Goal: Contribute content: Add original content to the website for others to see

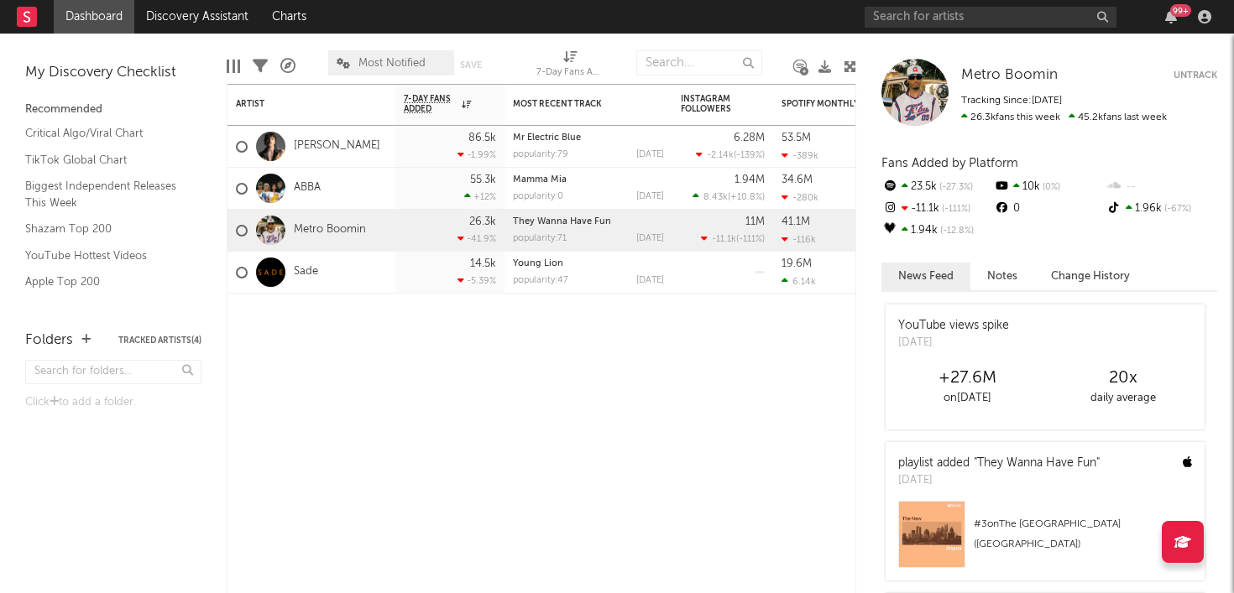
click at [29, 10] on rect at bounding box center [27, 17] width 20 height 20
click at [1179, 13] on icon "button" at bounding box center [1204, 16] width 13 height 13
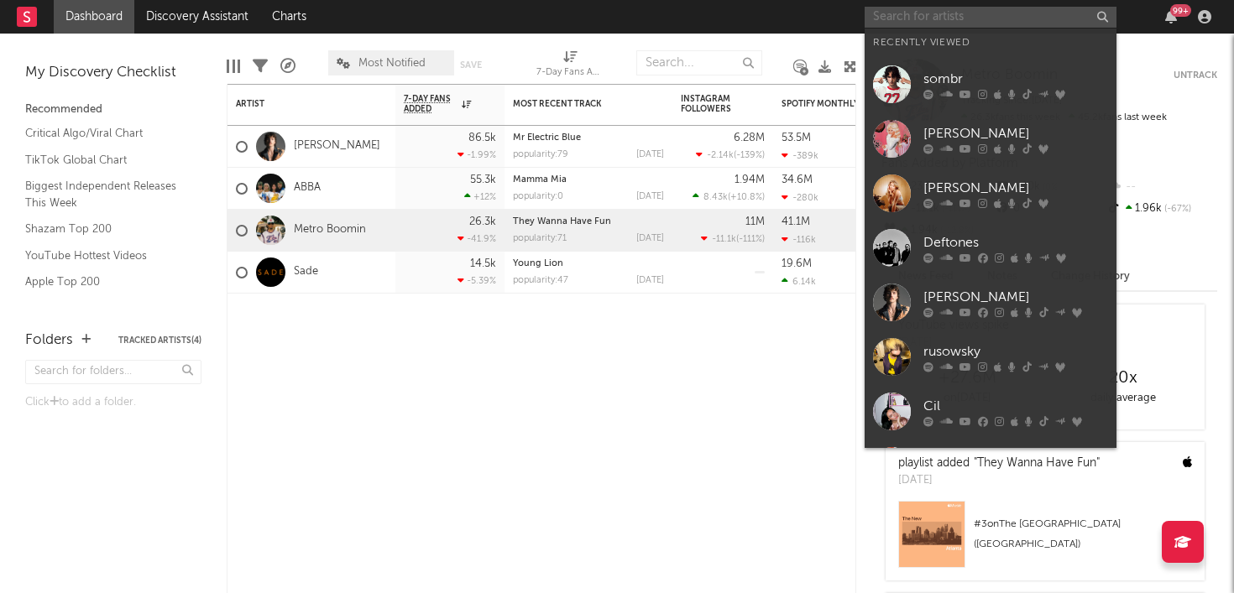
click at [930, 13] on input "text" at bounding box center [991, 17] width 252 height 21
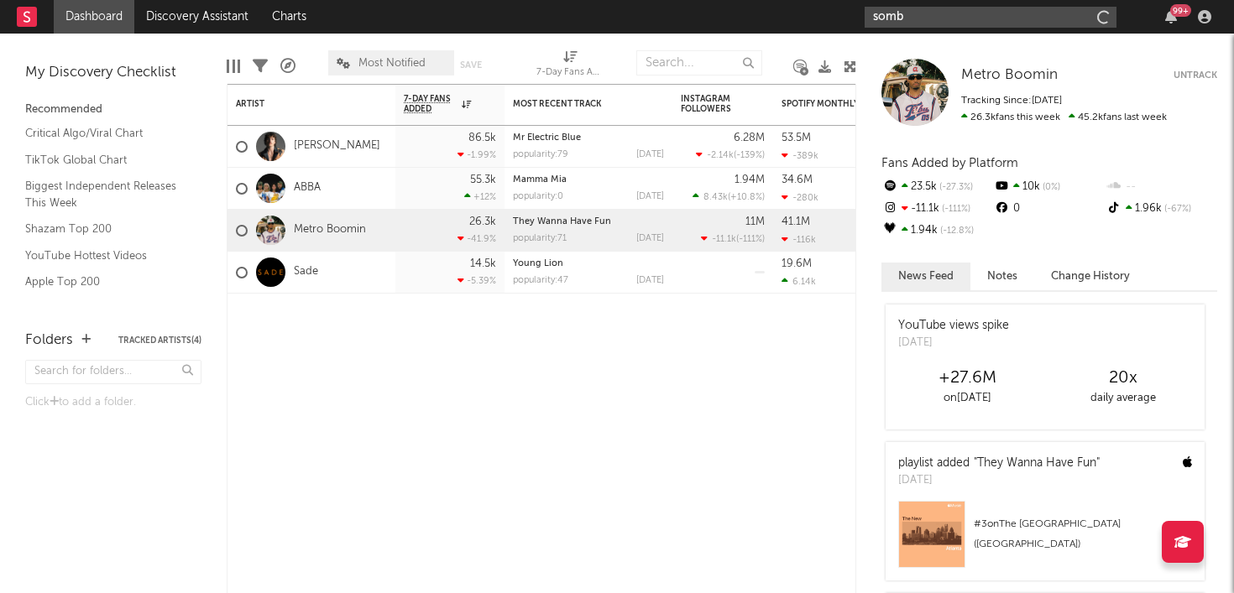
type input "sombr"
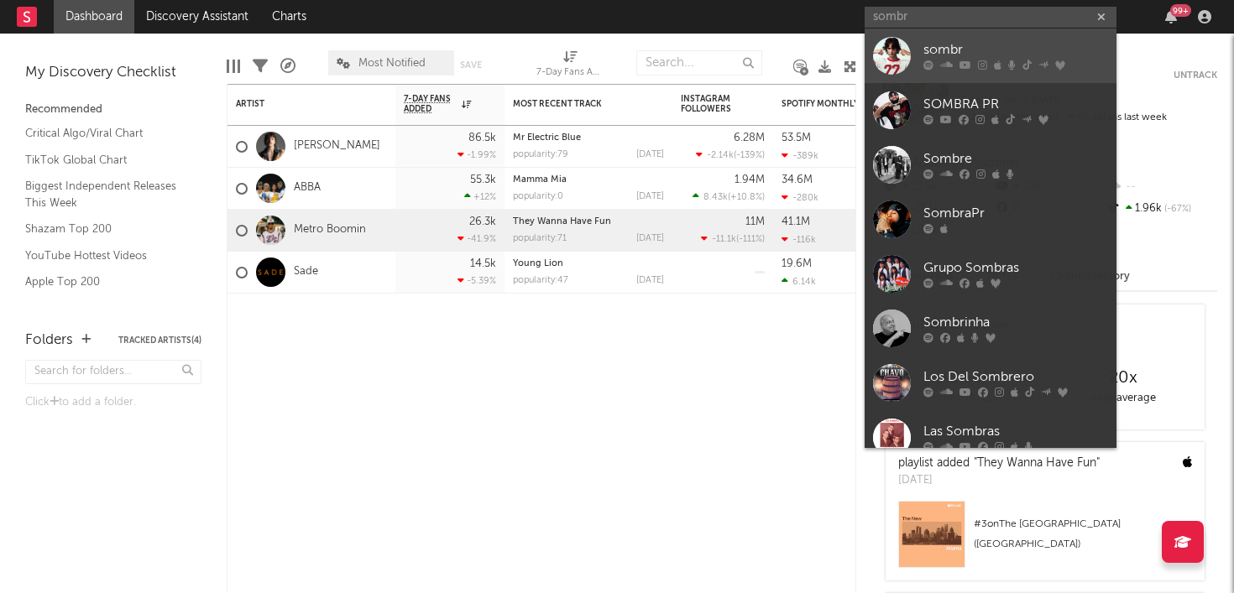
click at [983, 44] on div "sombr" at bounding box center [1015, 50] width 185 height 20
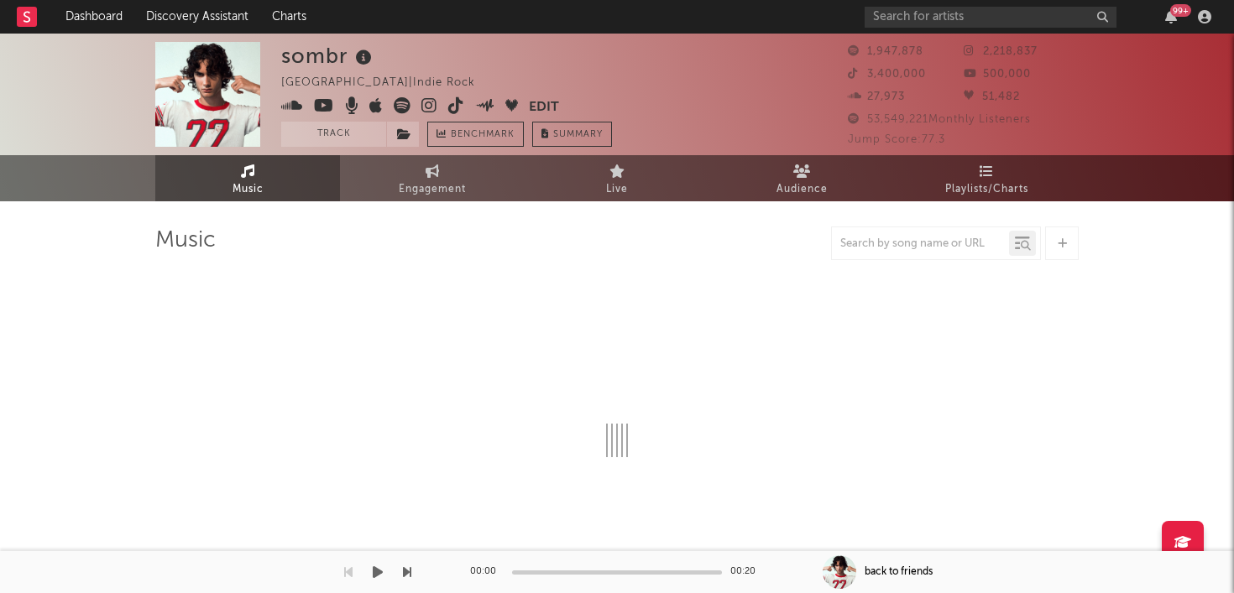
select select "6m"
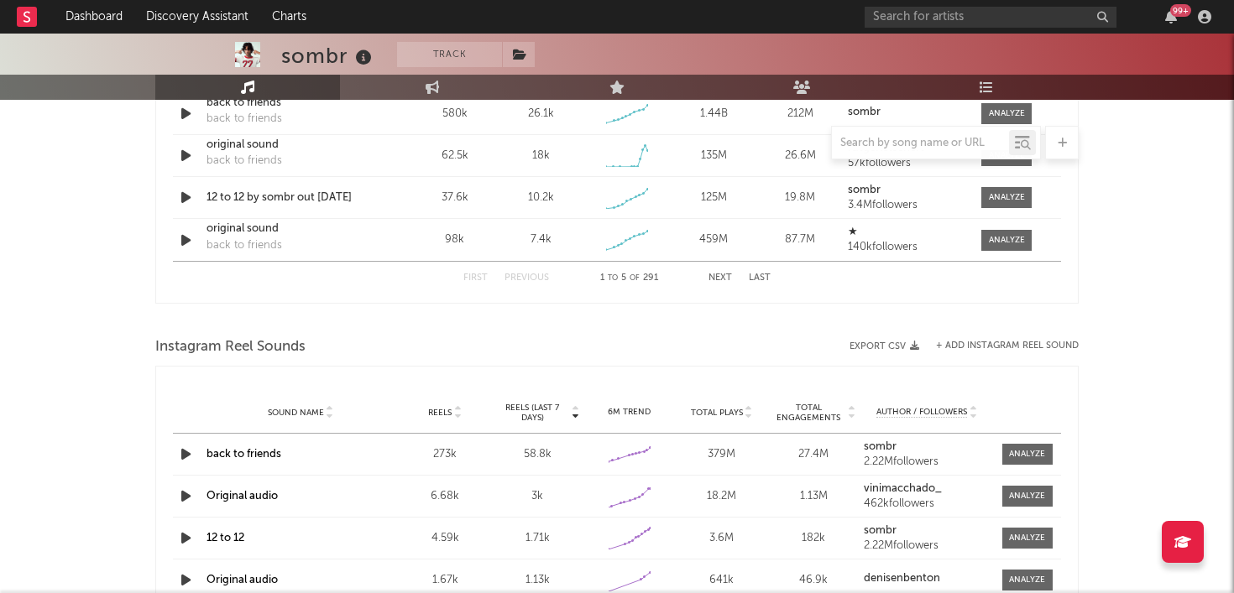
scroll to position [1342, 0]
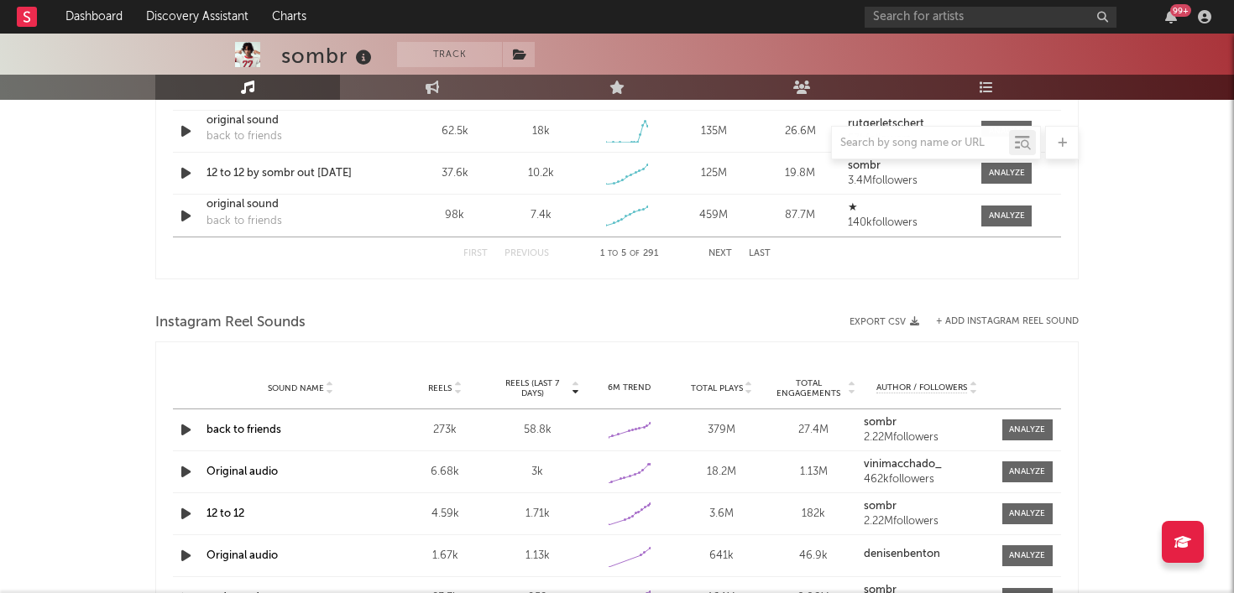
click at [1053, 315] on div "Instagram Reel Sounds" at bounding box center [616, 323] width 923 height 29
click at [1046, 323] on button "+ Add Instagram Reel Sound" at bounding box center [1007, 321] width 143 height 9
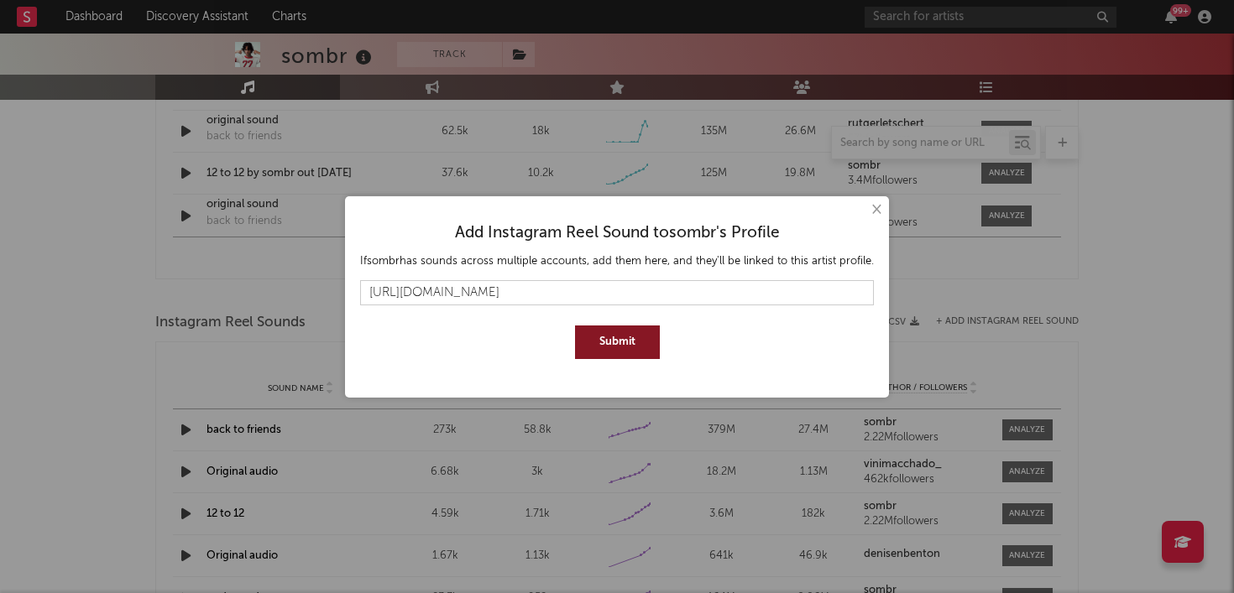
type input "[URL][DOMAIN_NAME]"
click at [621, 329] on button "Submit" at bounding box center [617, 343] width 85 height 34
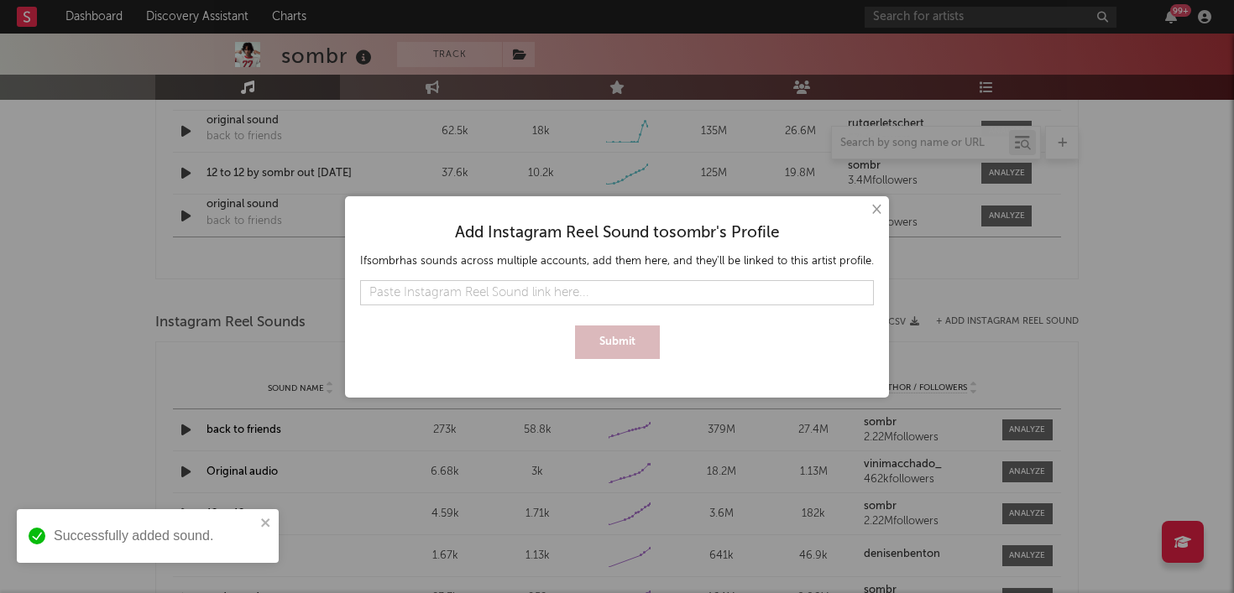
click at [875, 206] on button "×" at bounding box center [875, 210] width 18 height 18
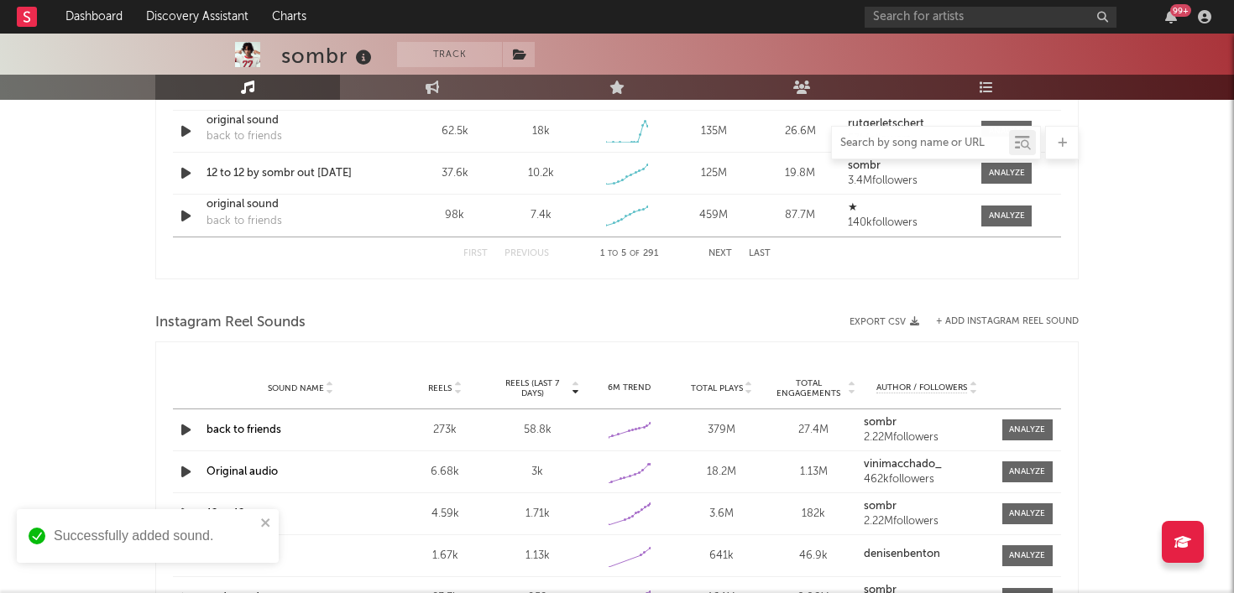
click at [879, 142] on input "text" at bounding box center [920, 143] width 177 height 13
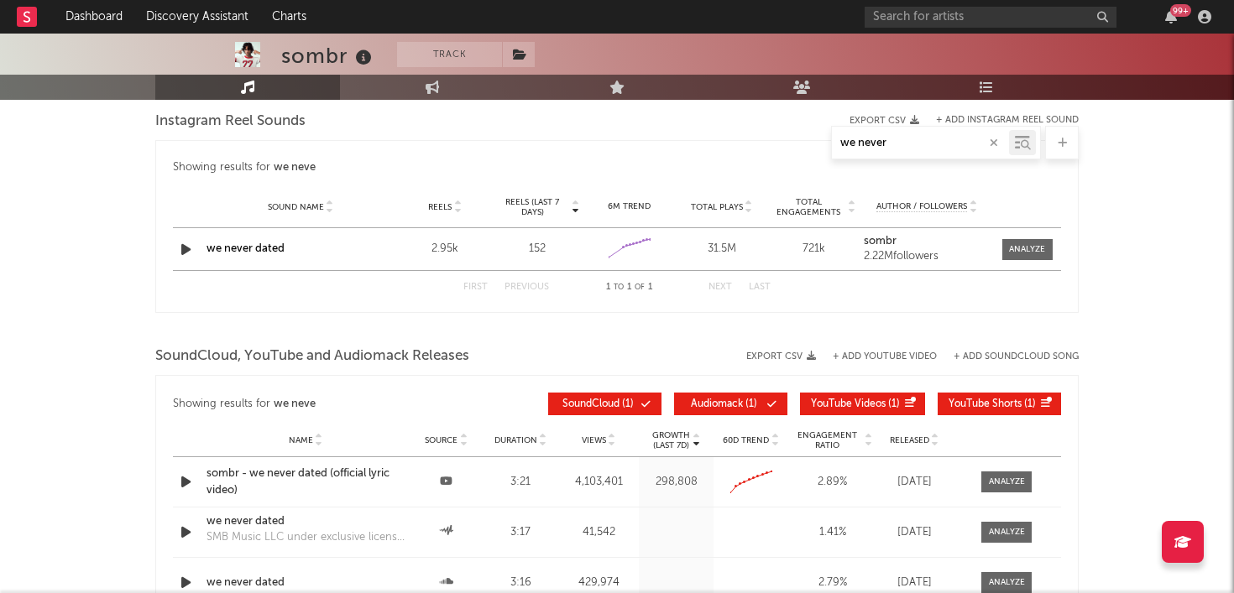
scroll to position [1074, 0]
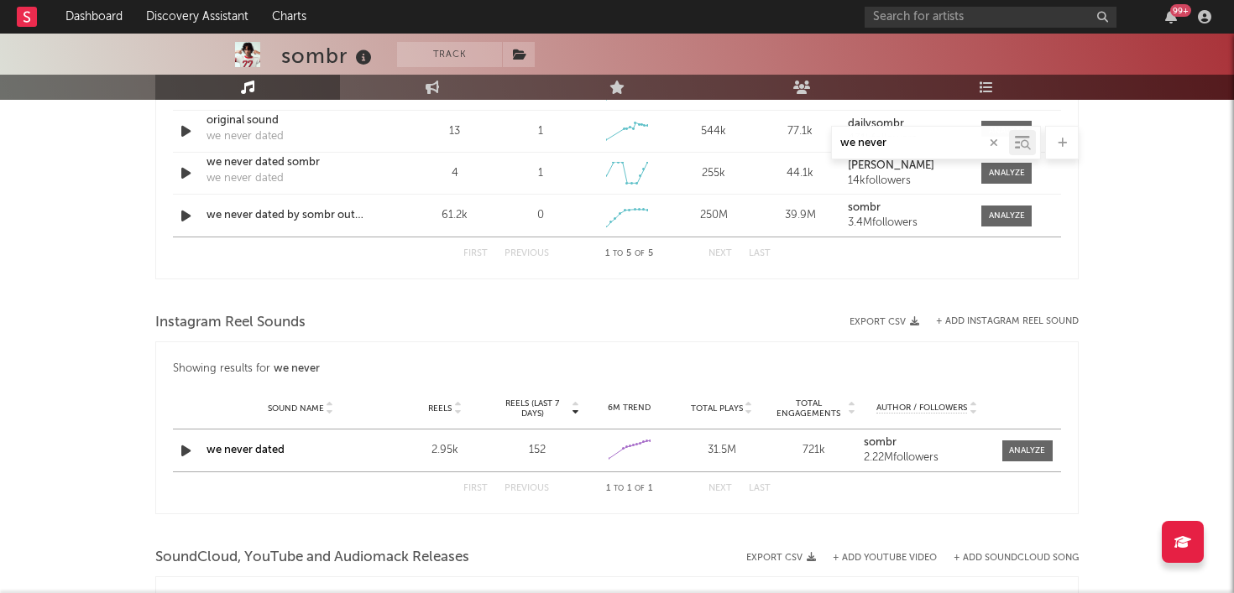
type input "we never"
click at [1004, 322] on button "+ Add Instagram Reel Sound" at bounding box center [1007, 321] width 143 height 9
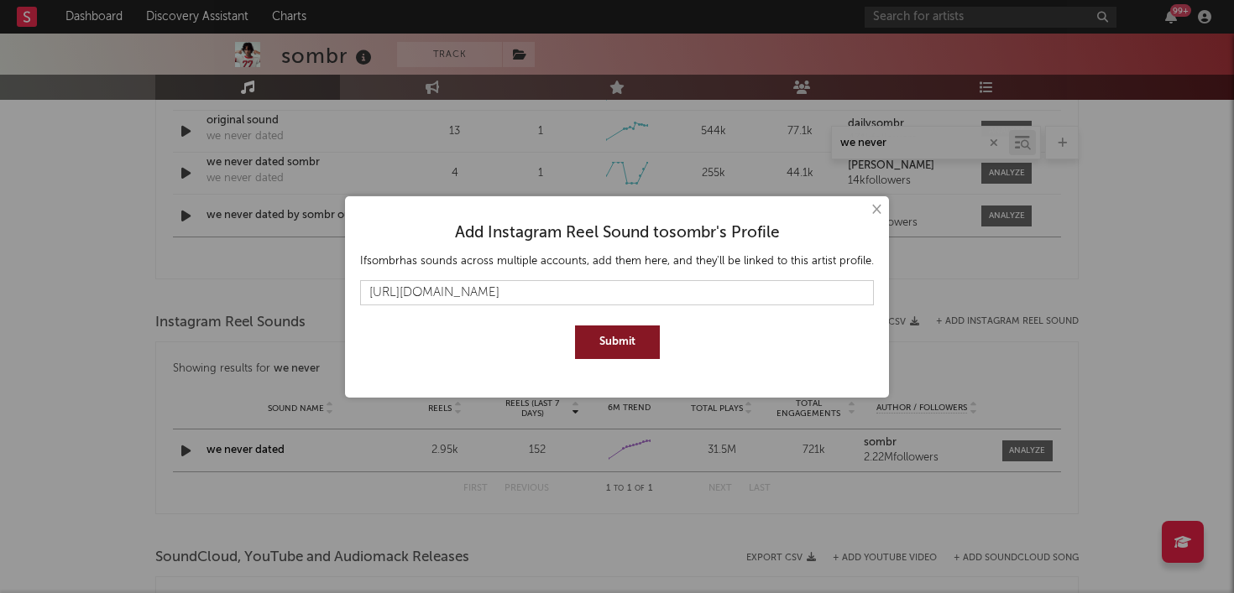
type input "[URL][DOMAIN_NAME]"
click at [621, 338] on button "Submit" at bounding box center [617, 343] width 85 height 34
click at [871, 207] on button "×" at bounding box center [875, 210] width 18 height 18
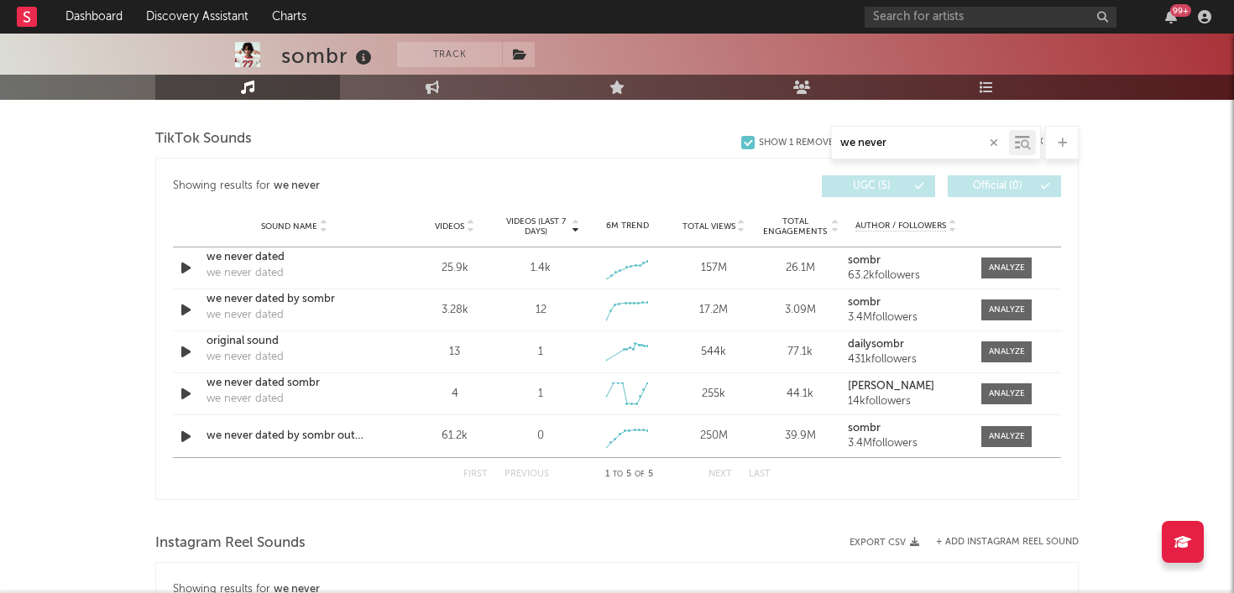
scroll to position [793, 0]
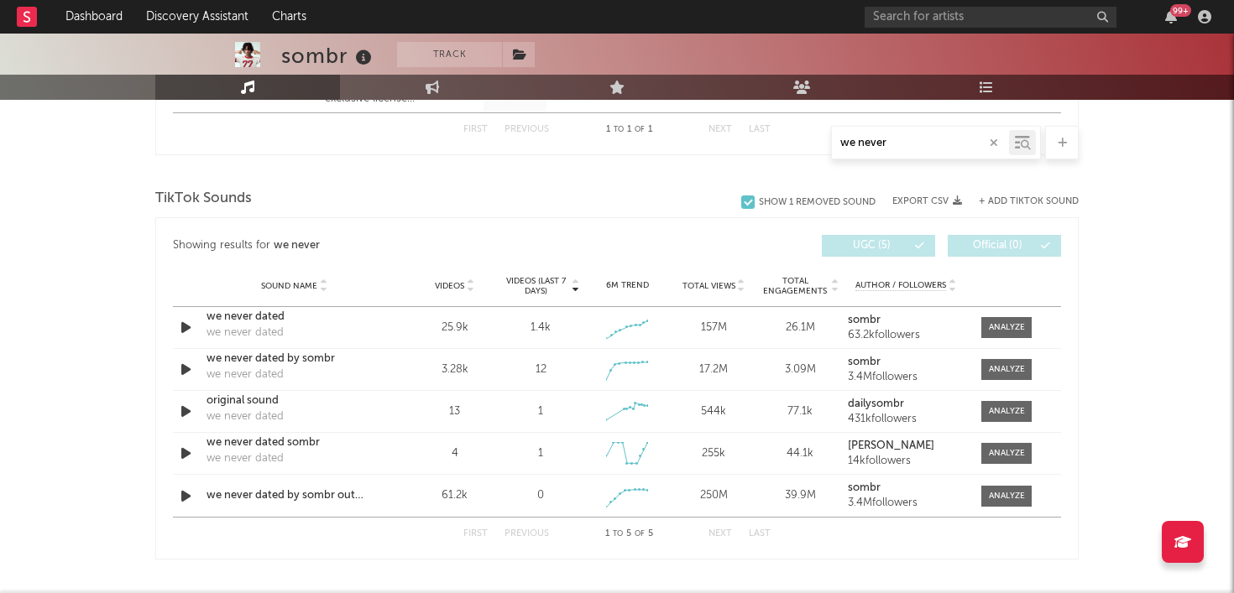
click at [988, 202] on button "+ Add TikTok Sound" at bounding box center [1029, 201] width 100 height 9
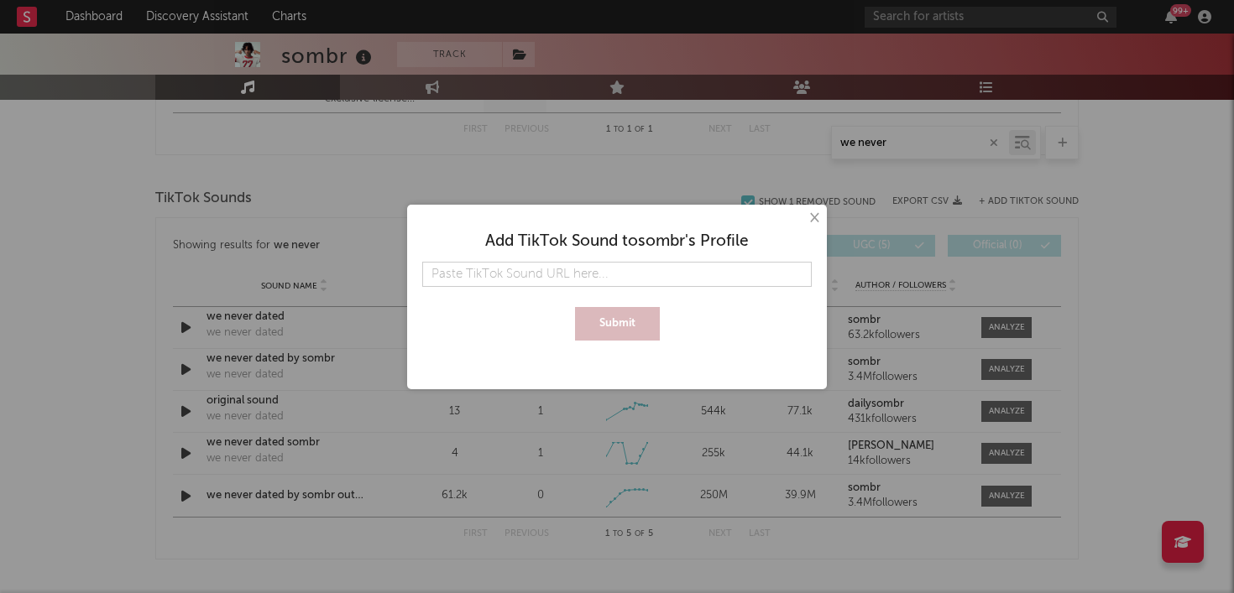
click at [815, 222] on button "×" at bounding box center [813, 218] width 18 height 18
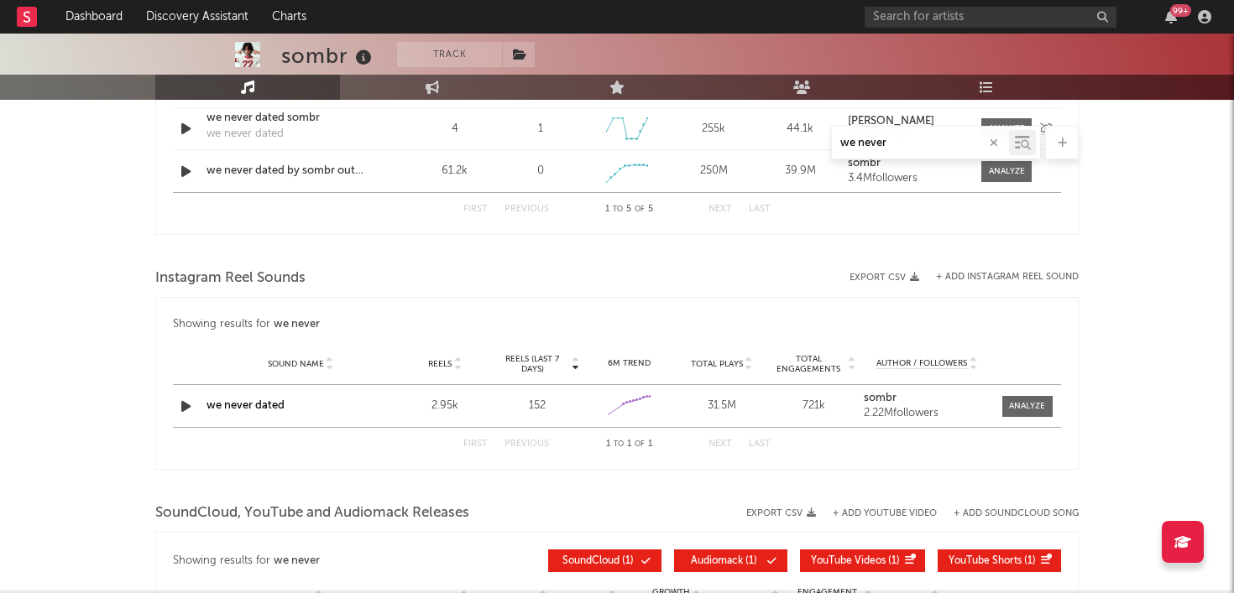
scroll to position [1154, 0]
